Goal: Task Accomplishment & Management: Use online tool/utility

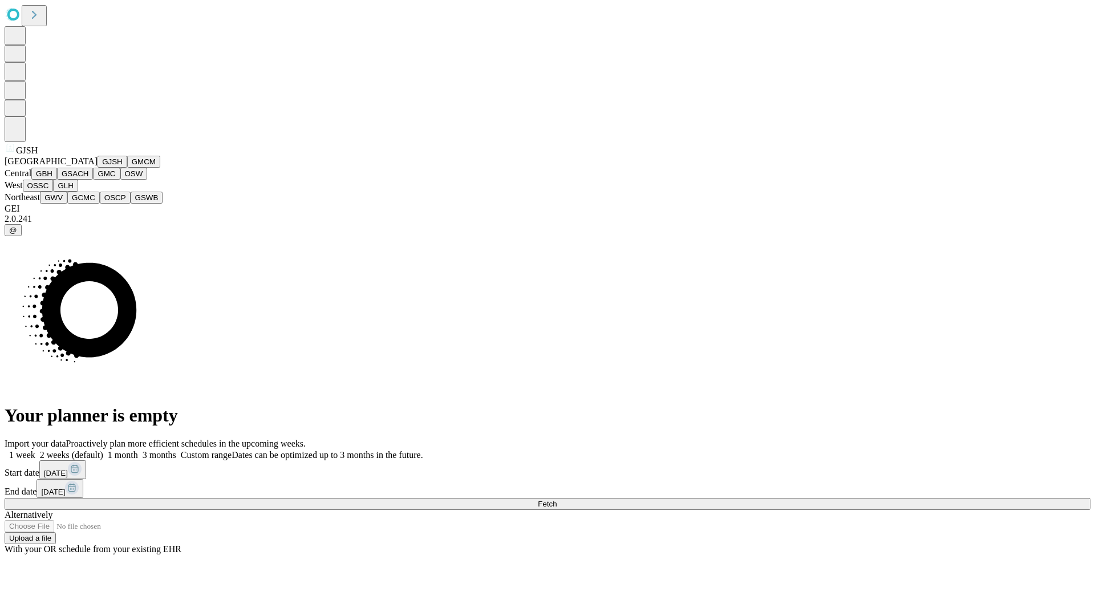
click at [98, 168] on button "GJSH" at bounding box center [113, 162] width 30 height 12
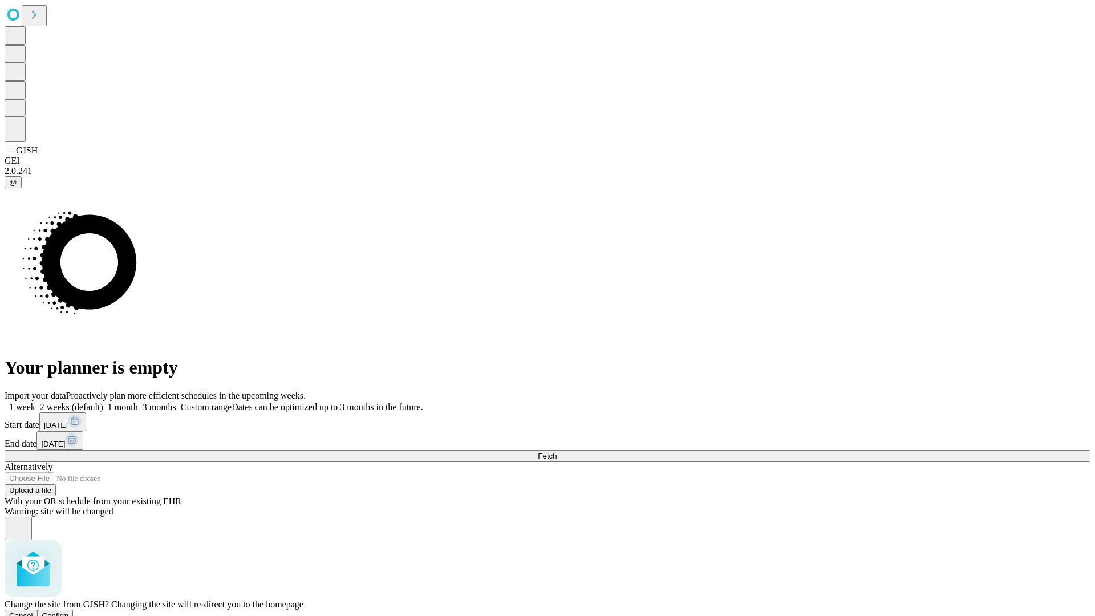
click at [69, 611] on span "Confirm" at bounding box center [55, 615] width 27 height 9
click at [35, 402] on label "1 week" at bounding box center [20, 407] width 31 height 10
click at [557, 452] on span "Fetch" at bounding box center [547, 456] width 19 height 9
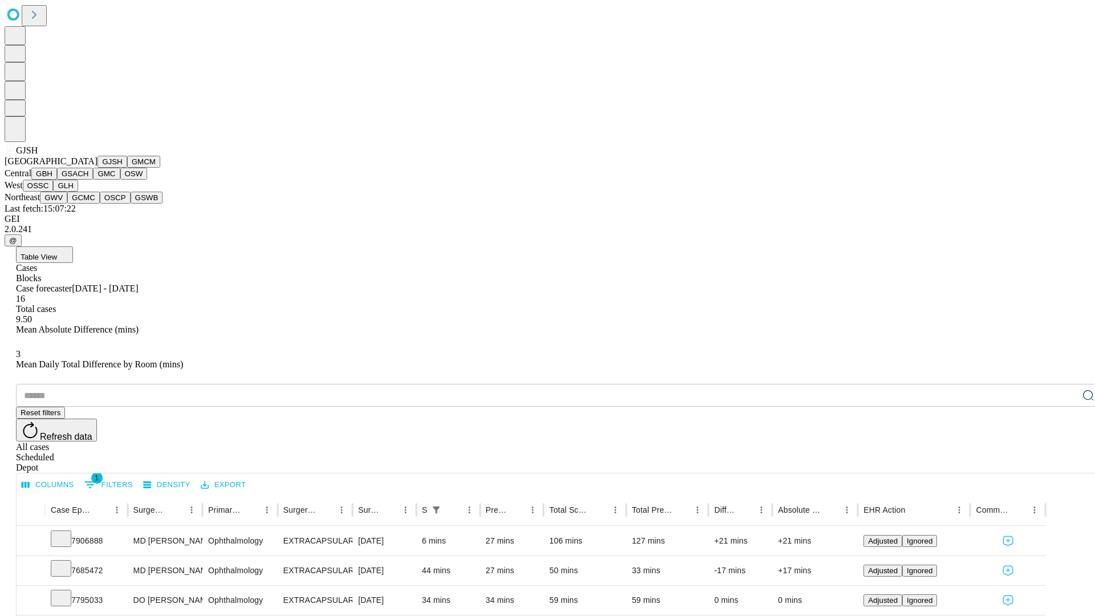
click at [127, 168] on button "GMCM" at bounding box center [143, 162] width 33 height 12
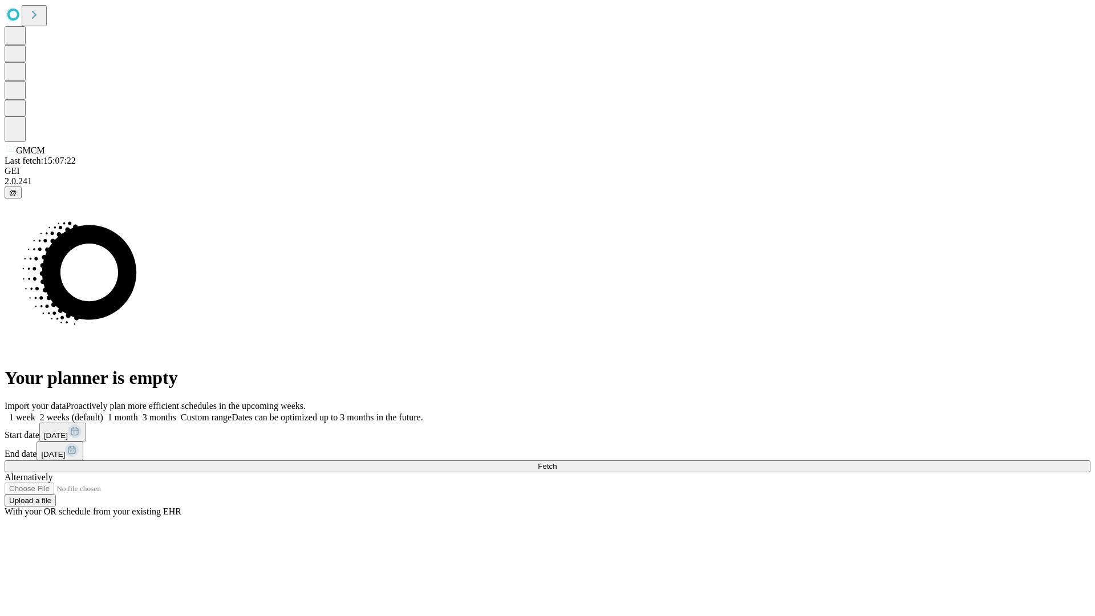
click at [35, 412] on label "1 week" at bounding box center [20, 417] width 31 height 10
click at [557, 462] on span "Fetch" at bounding box center [547, 466] width 19 height 9
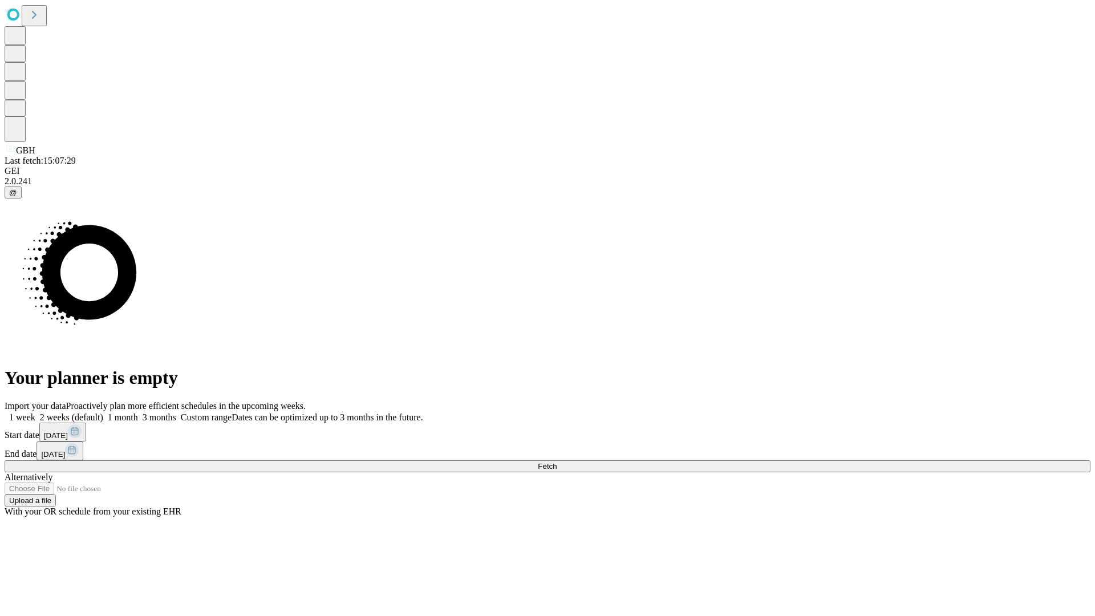
click at [35, 412] on label "1 week" at bounding box center [20, 417] width 31 height 10
click at [557, 462] on span "Fetch" at bounding box center [547, 466] width 19 height 9
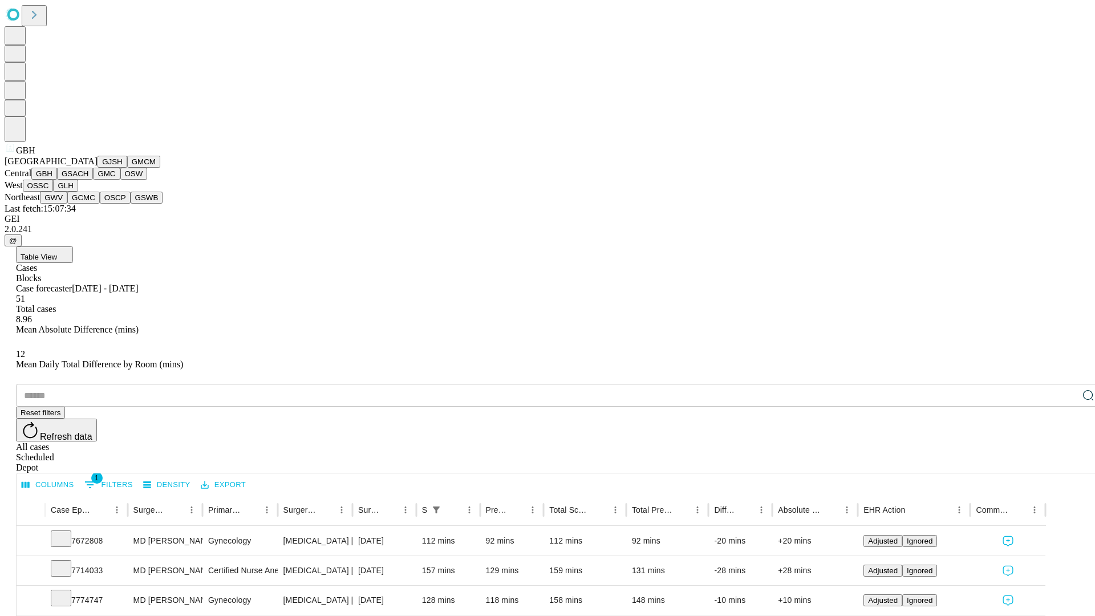
click at [88, 180] on button "GSACH" at bounding box center [75, 174] width 36 height 12
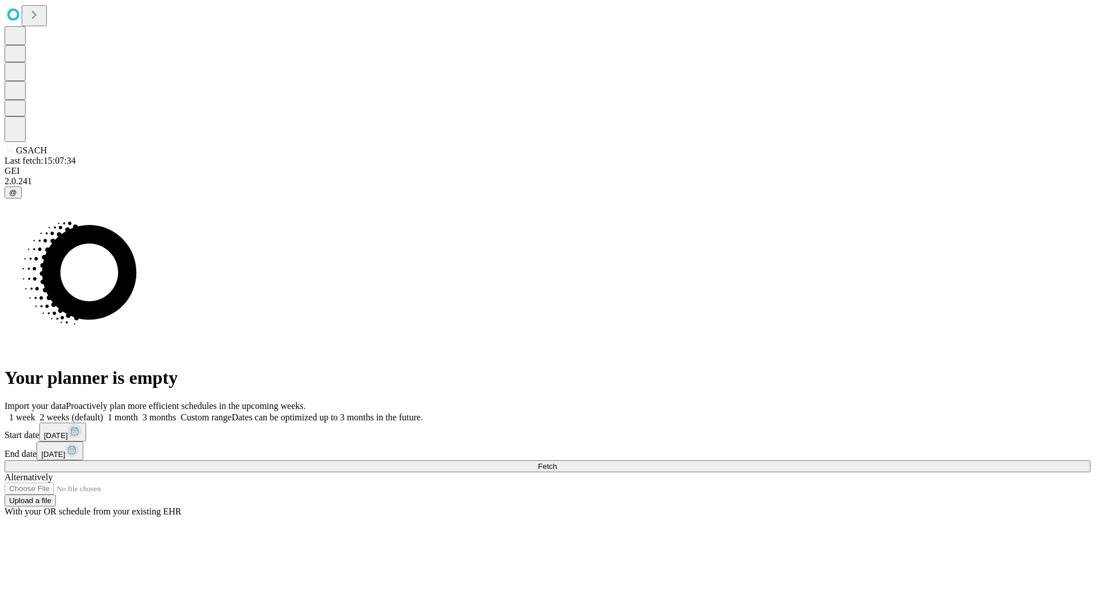
click at [35, 412] on label "1 week" at bounding box center [20, 417] width 31 height 10
click at [557, 462] on span "Fetch" at bounding box center [547, 466] width 19 height 9
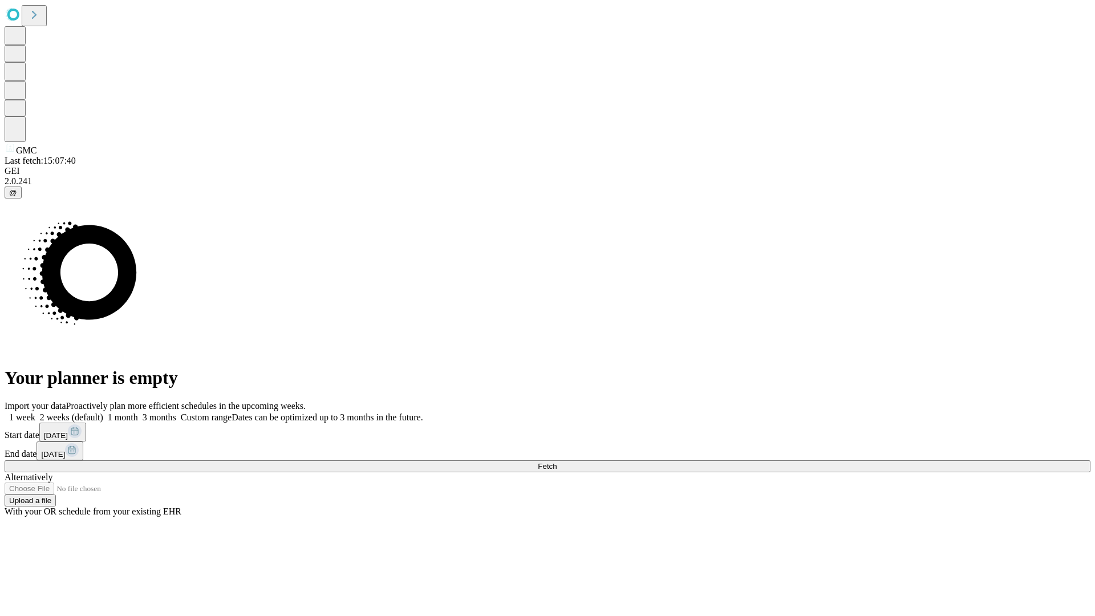
click at [557, 462] on span "Fetch" at bounding box center [547, 466] width 19 height 9
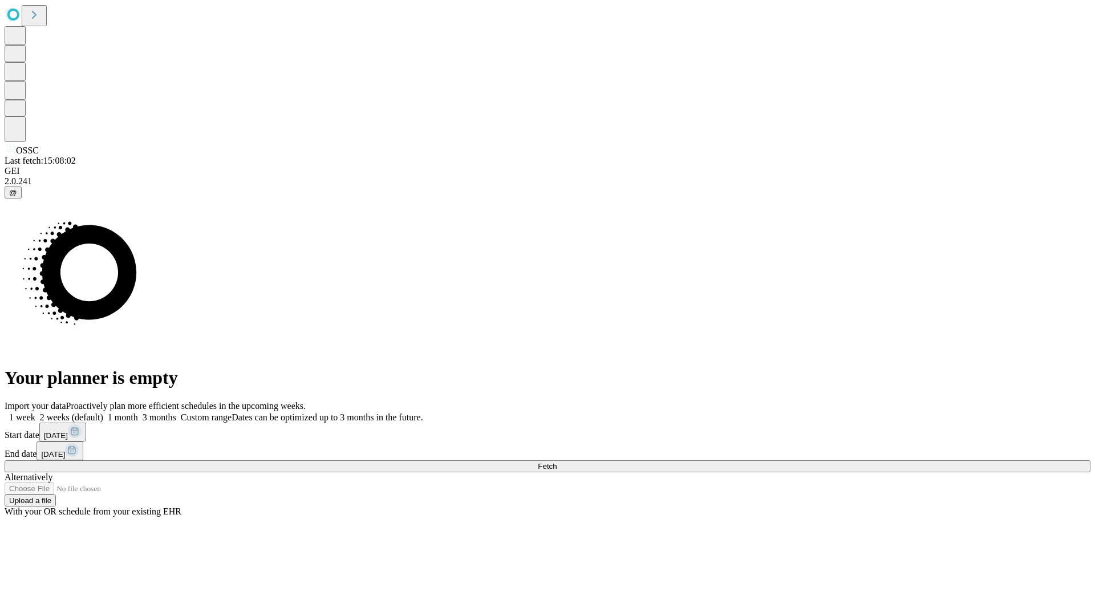
click at [35, 412] on label "1 week" at bounding box center [20, 417] width 31 height 10
click at [557, 462] on span "Fetch" at bounding box center [547, 466] width 19 height 9
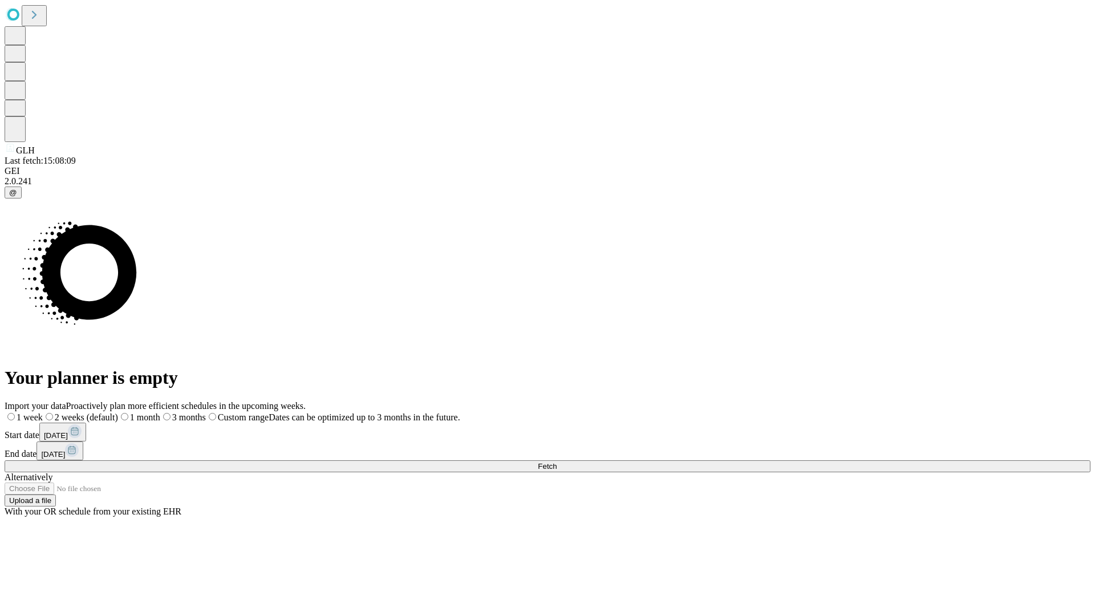
click at [43, 412] on label "1 week" at bounding box center [24, 417] width 38 height 10
click at [557, 462] on span "Fetch" at bounding box center [547, 466] width 19 height 9
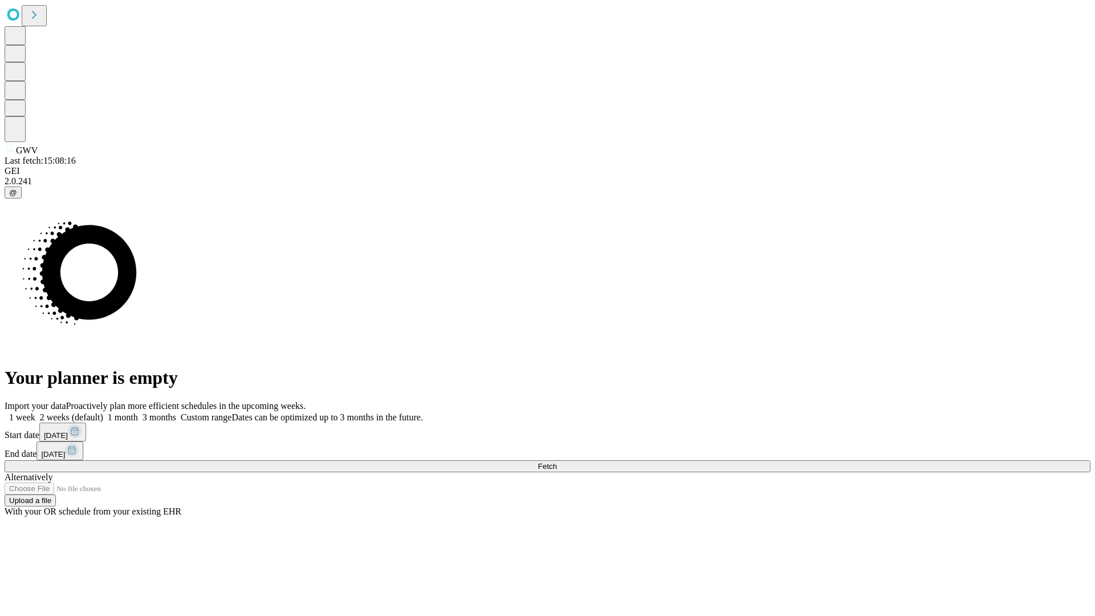
click at [35, 412] on label "1 week" at bounding box center [20, 417] width 31 height 10
click at [557, 462] on span "Fetch" at bounding box center [547, 466] width 19 height 9
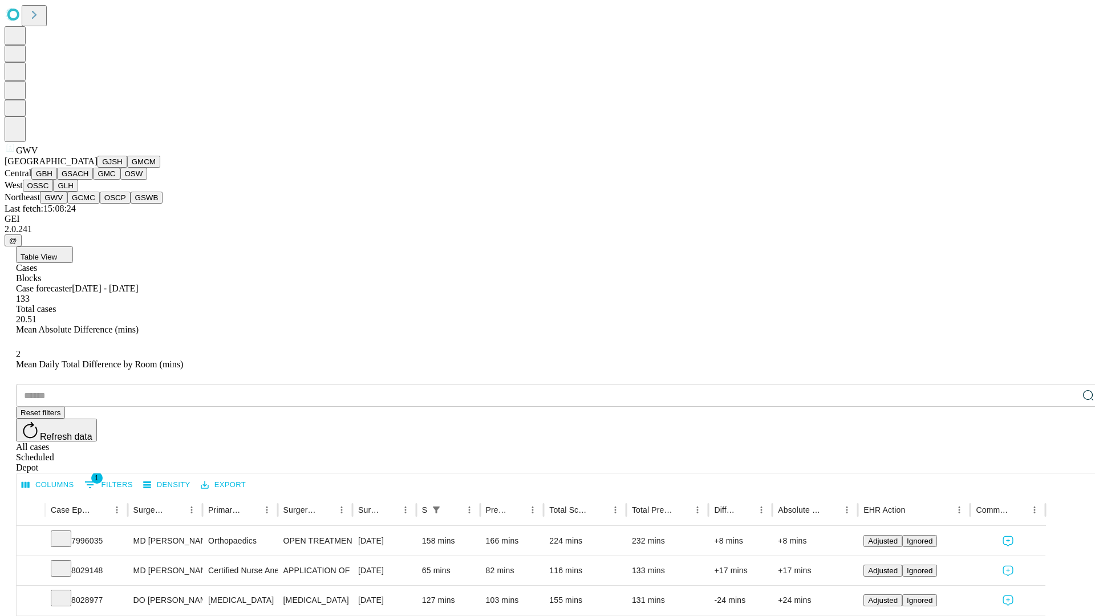
click at [88, 204] on button "GCMC" at bounding box center [83, 198] width 33 height 12
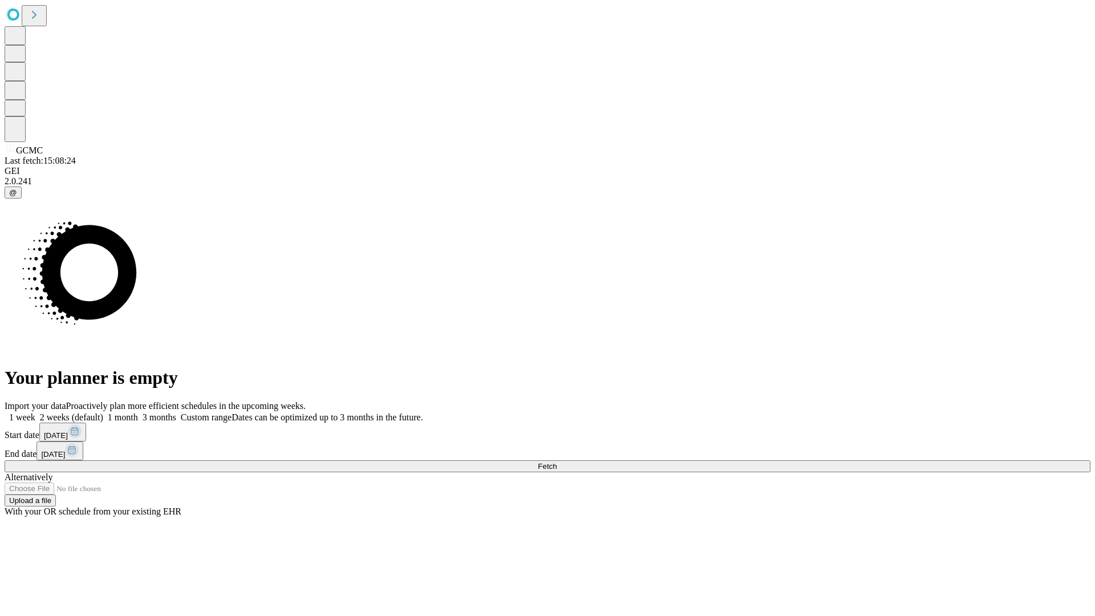
click at [35, 412] on label "1 week" at bounding box center [20, 417] width 31 height 10
click at [557, 462] on span "Fetch" at bounding box center [547, 466] width 19 height 9
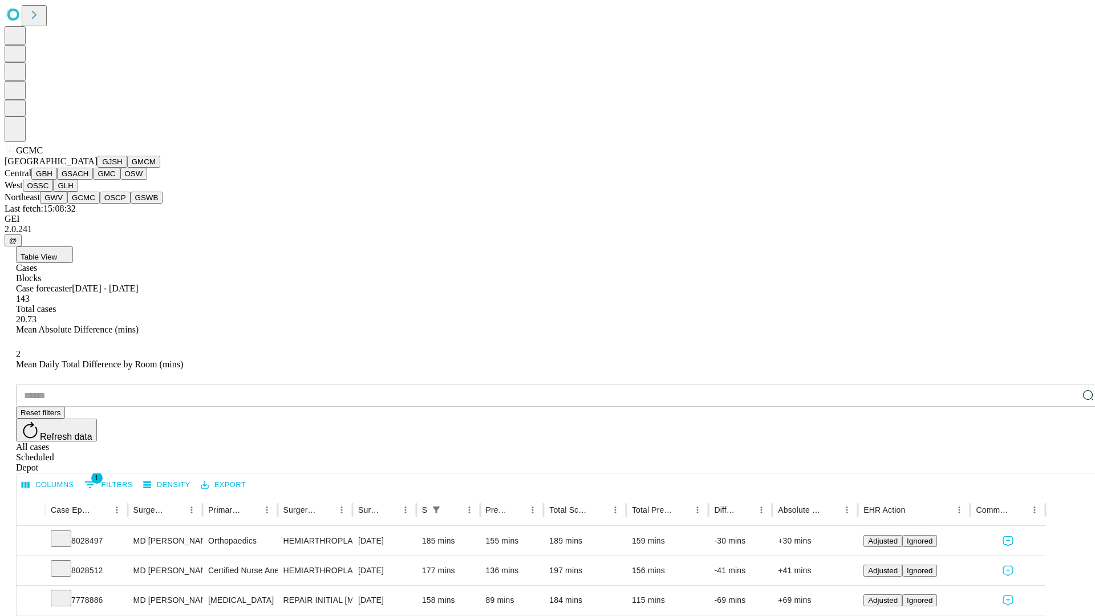
click at [100, 204] on button "OSCP" at bounding box center [115, 198] width 31 height 12
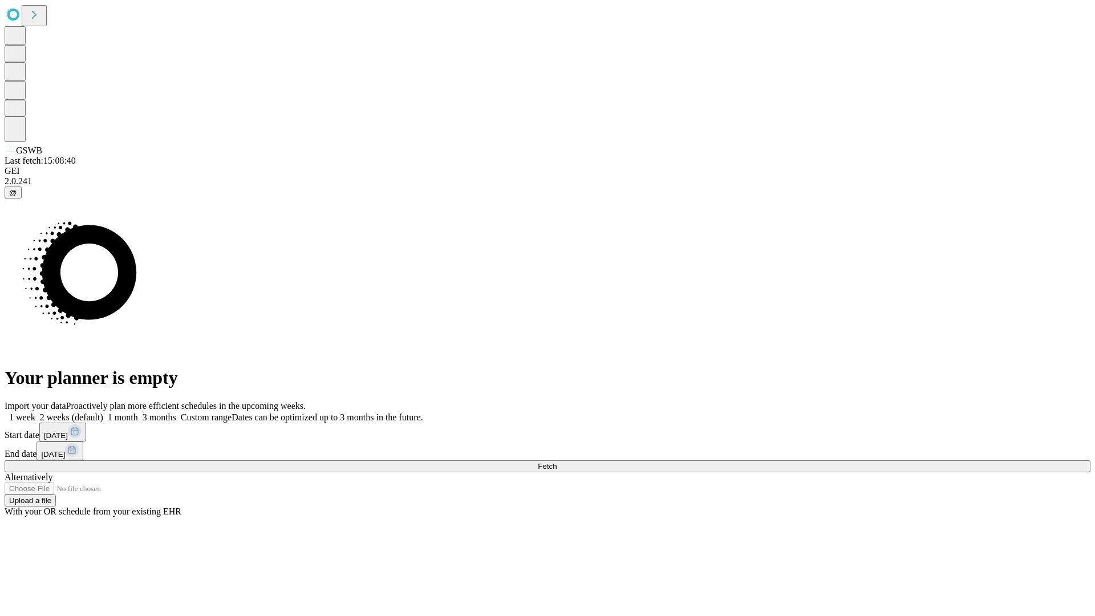
click at [35, 412] on label "1 week" at bounding box center [20, 417] width 31 height 10
click at [557, 462] on span "Fetch" at bounding box center [547, 466] width 19 height 9
